Goal: Find contact information: Find contact information

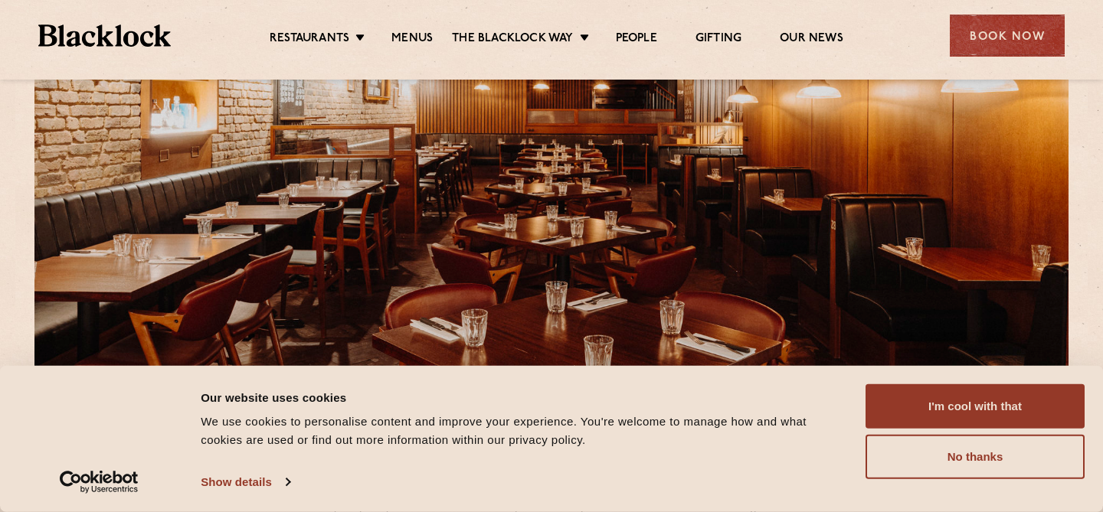
scroll to position [181, 0]
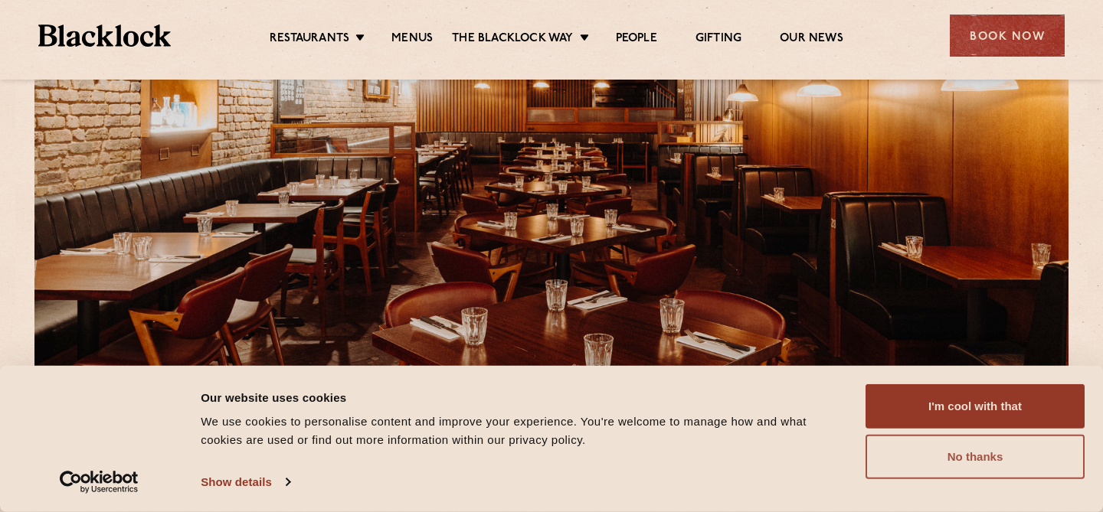
click at [950, 456] on button "No thanks" at bounding box center [974, 457] width 219 height 44
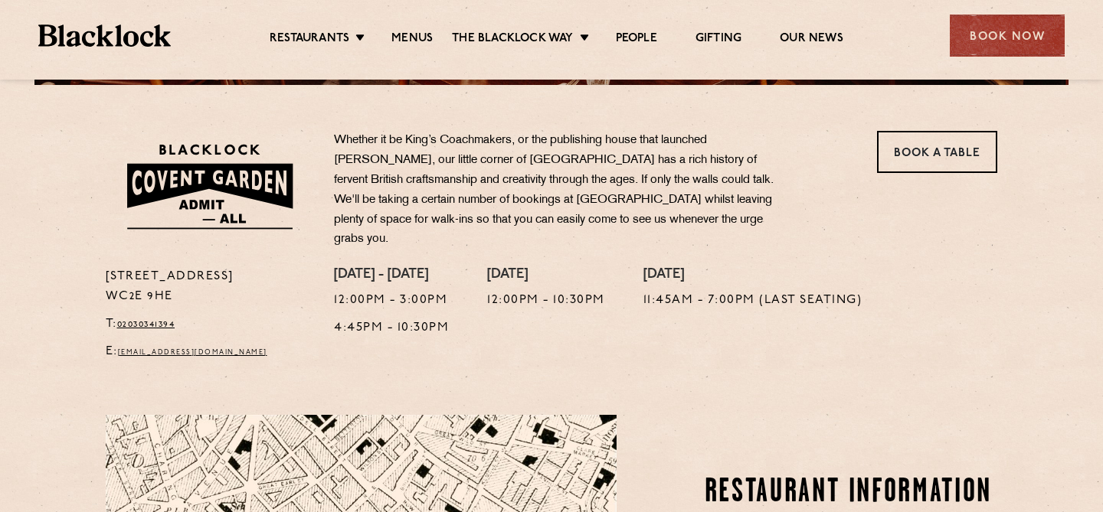
scroll to position [469, 0]
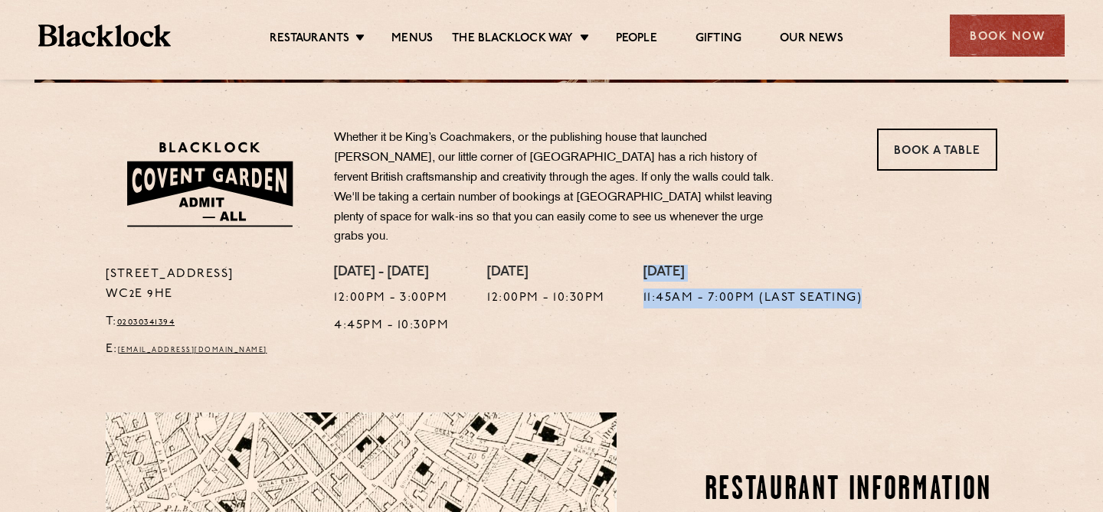
drag, startPoint x: 642, startPoint y: 263, endPoint x: 736, endPoint y: 329, distance: 115.4
click at [736, 329] on div "[DATE] - [DATE] 12:00pm - 3:00pm 4:45pm - 10:30pm [DATE] 12:00pm - 10:30pm [DAT…" at bounding box center [665, 316] width 686 height 103
click at [710, 325] on div "[DATE] 11:45am - 7:00pm (Last Seating)" at bounding box center [752, 316] width 219 height 103
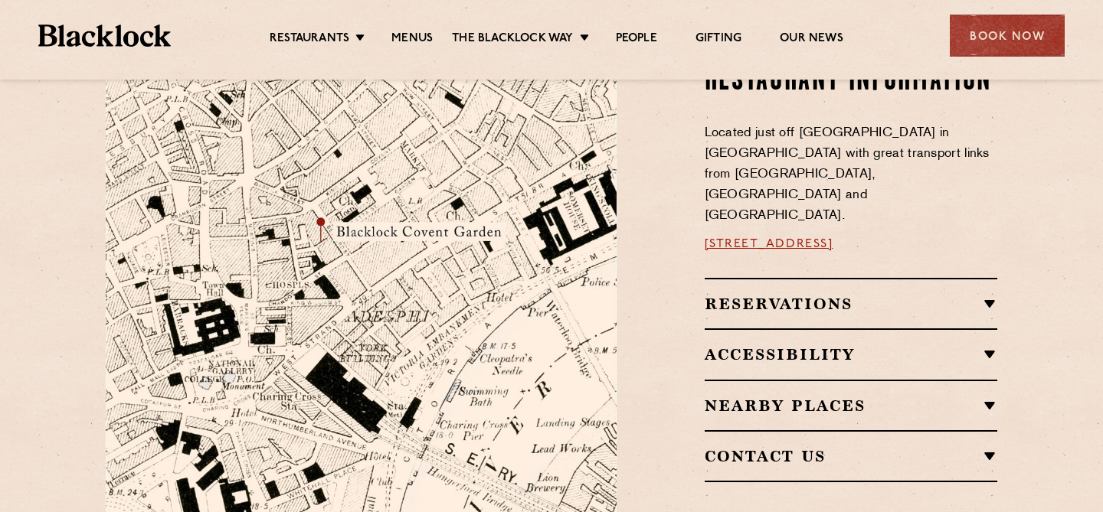
scroll to position [880, 0]
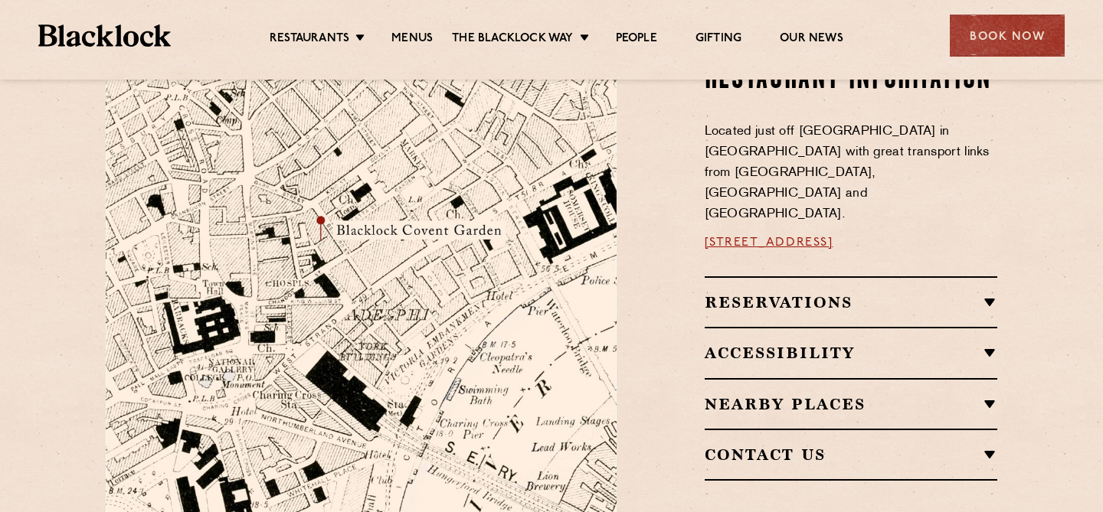
click at [776, 293] on h2 "Reservations" at bounding box center [850, 302] width 293 height 18
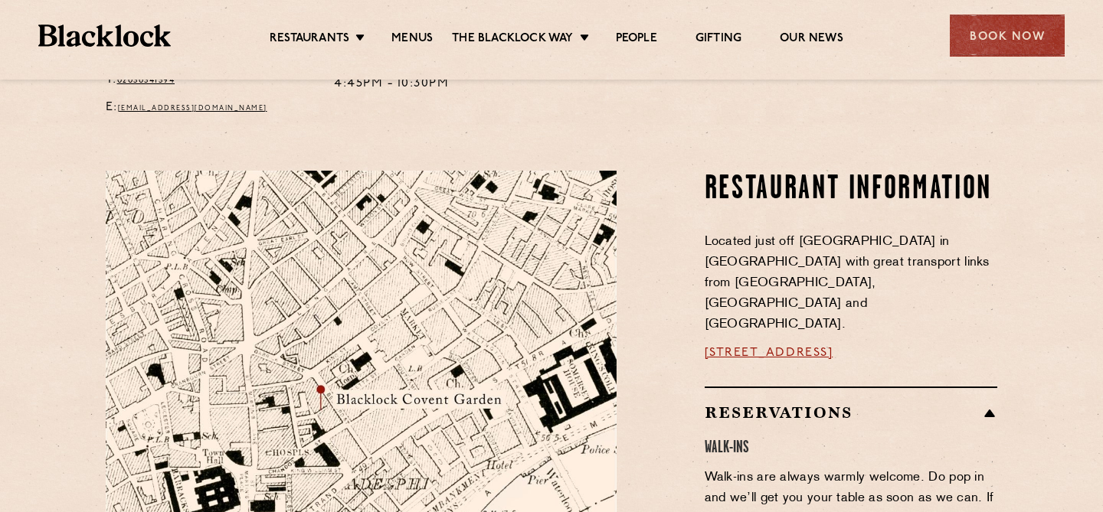
scroll to position [579, 0]
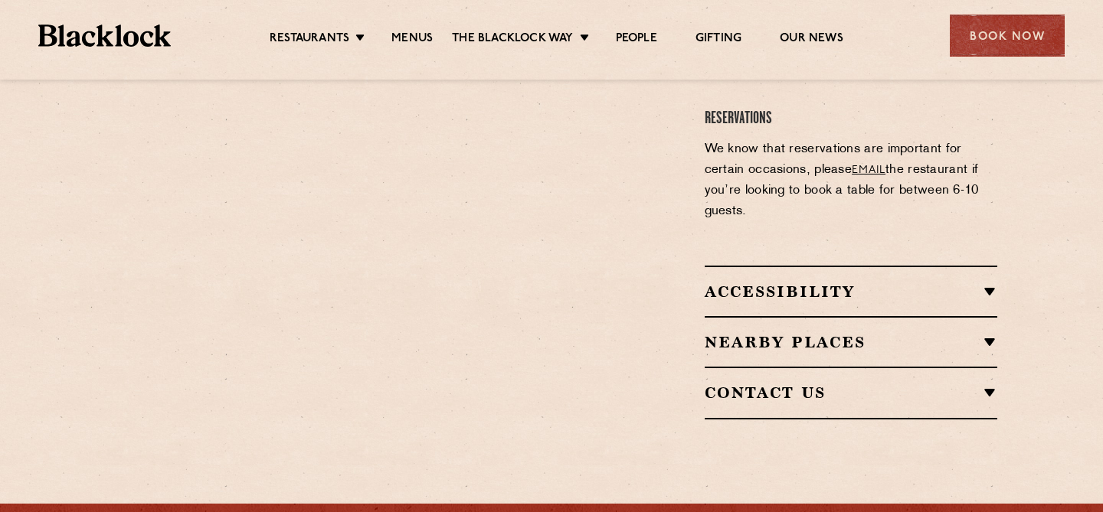
click at [768, 367] on div "Contact Us T: [PHONE_NUMBER] E: [EMAIL_ADDRESS][DOMAIN_NAME]" at bounding box center [850, 393] width 293 height 52
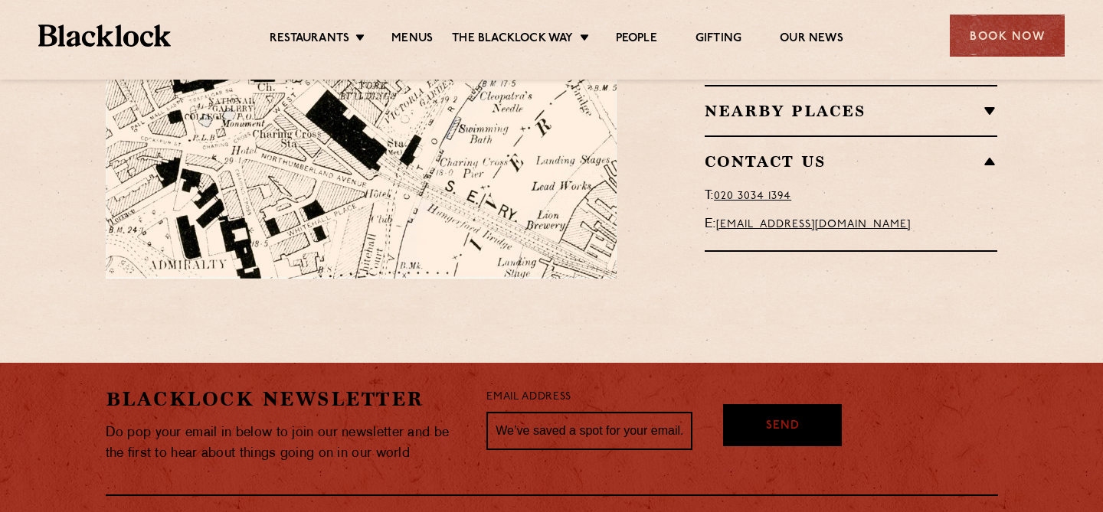
scroll to position [1132, 0]
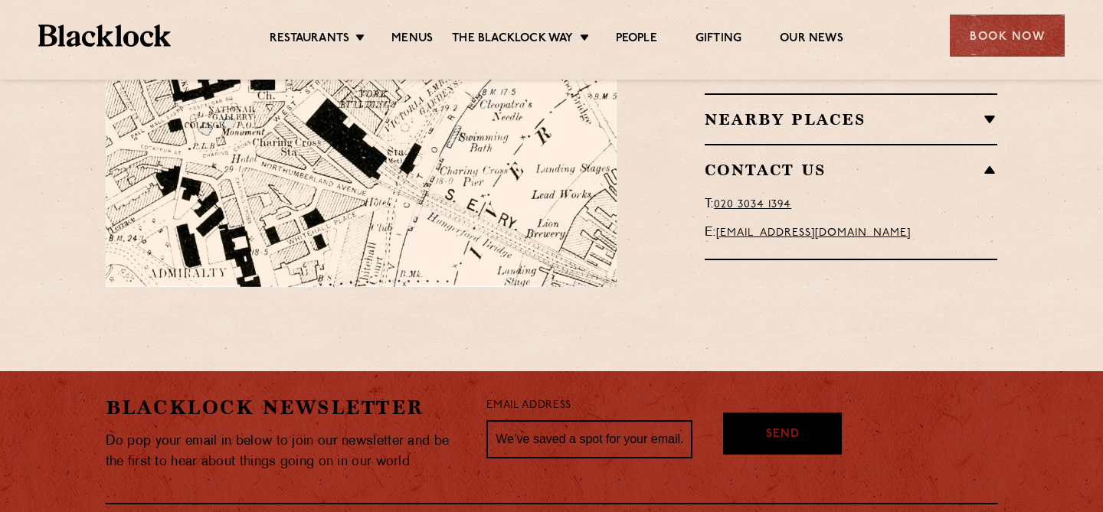
drag, startPoint x: 962, startPoint y: 201, endPoint x: 720, endPoint y: 204, distance: 241.2
click at [720, 223] on p "E: [EMAIL_ADDRESS][DOMAIN_NAME]" at bounding box center [850, 233] width 293 height 21
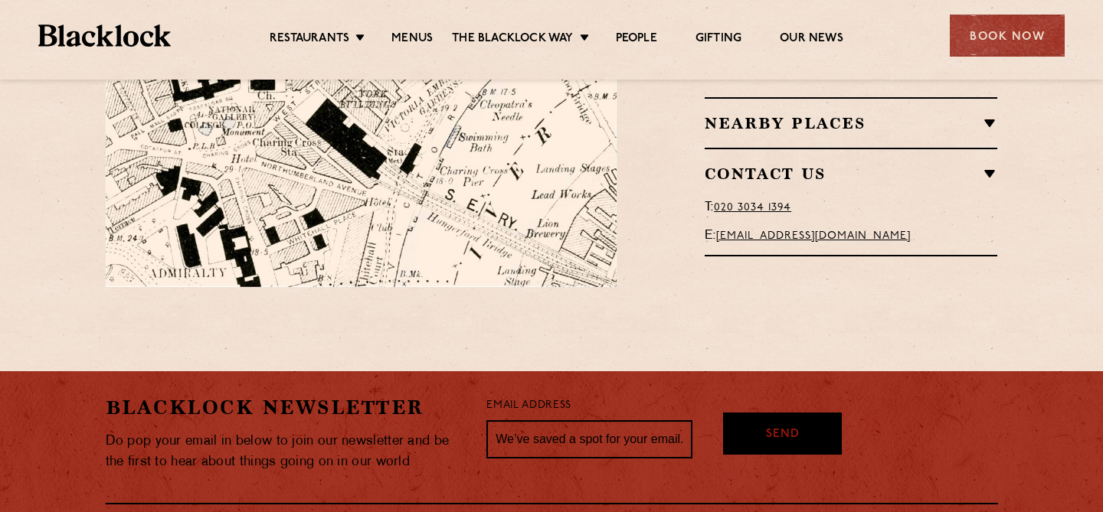
copy link "[EMAIL_ADDRESS][DOMAIN_NAME]"
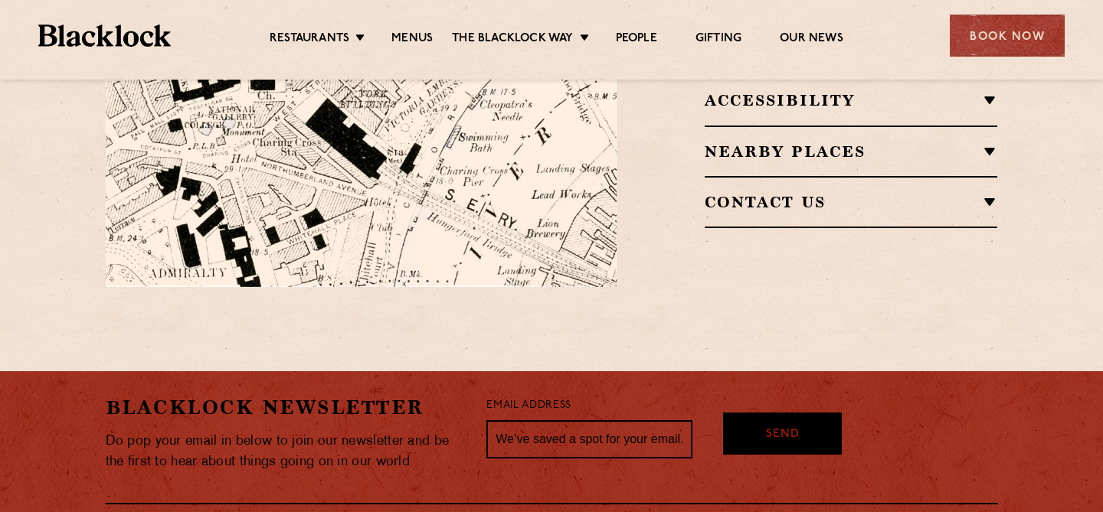
click at [978, 186] on div "Contact Us T: [PHONE_NUMBER] E: [EMAIL_ADDRESS][DOMAIN_NAME]" at bounding box center [850, 202] width 293 height 52
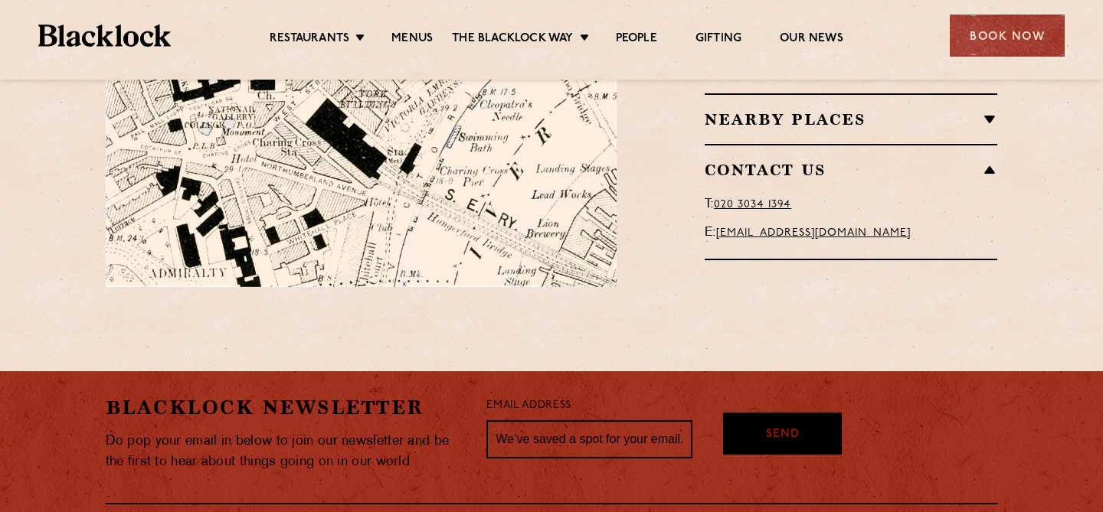
click at [903, 227] on link "[EMAIL_ADDRESS][DOMAIN_NAME]" at bounding box center [813, 232] width 194 height 11
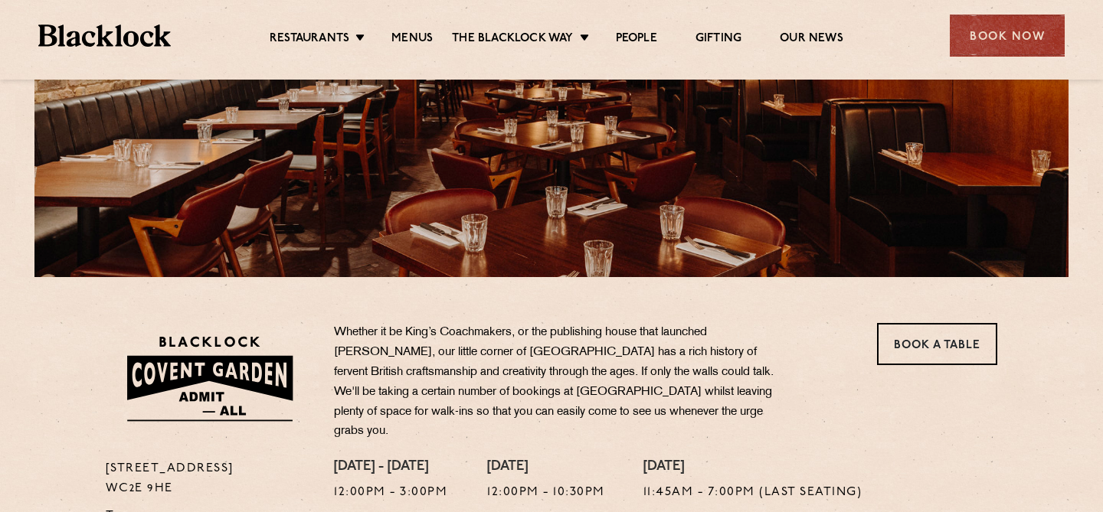
scroll to position [0, 0]
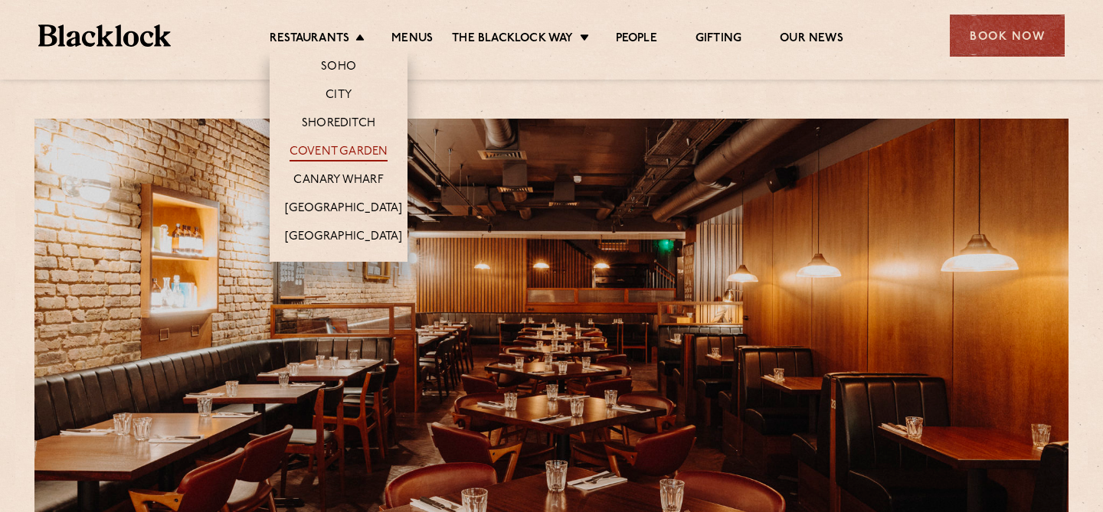
click at [339, 151] on link "Covent Garden" at bounding box center [338, 153] width 99 height 17
